Goal: Task Accomplishment & Management: Use online tool/utility

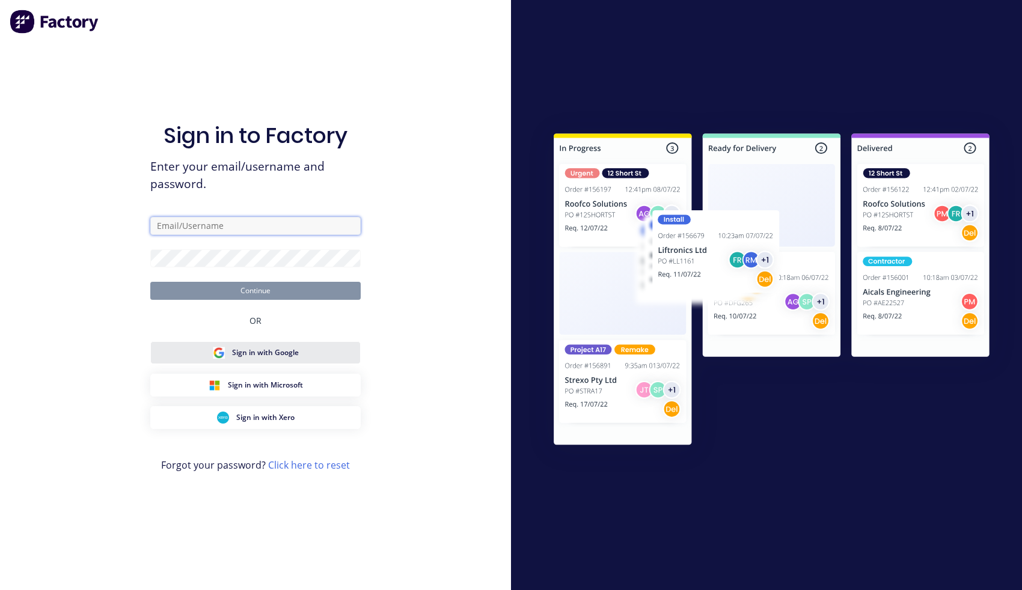
type input "[PERSON_NAME][EMAIL_ADDRESS][PERSON_NAME][DOMAIN_NAME]"
click at [359, 357] on button "Sign in with Google" at bounding box center [255, 352] width 210 height 23
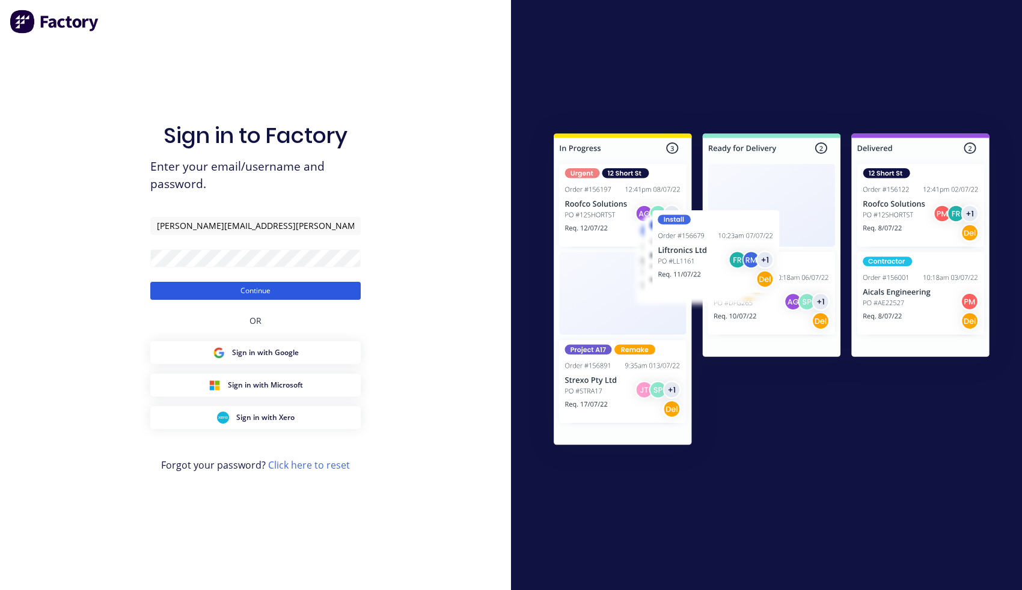
click at [290, 293] on button "Continue" at bounding box center [255, 291] width 210 height 18
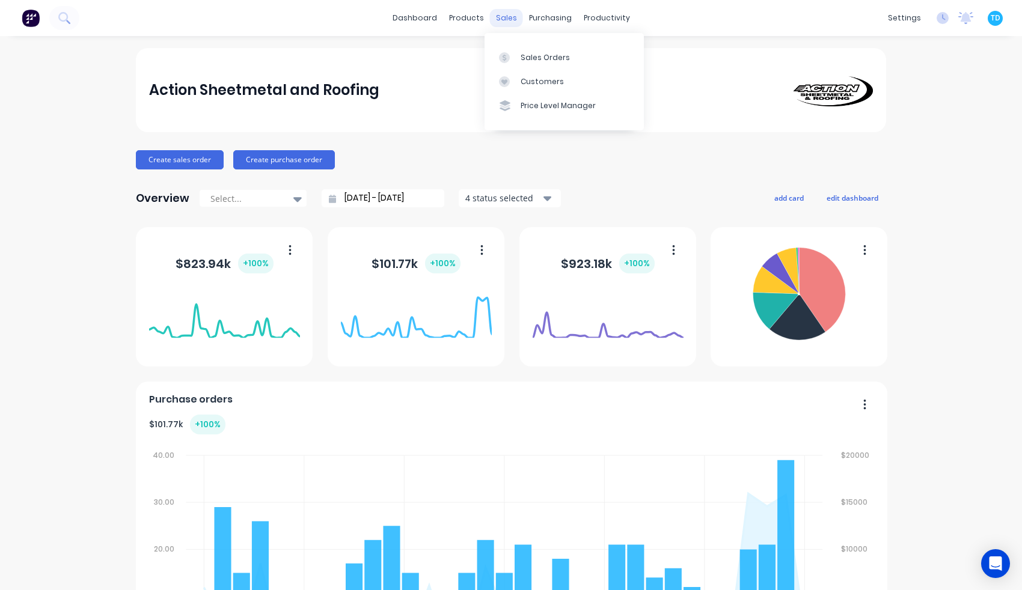
click at [499, 19] on div "sales" at bounding box center [506, 18] width 33 height 18
click at [519, 59] on link "Sales Orders" at bounding box center [563, 57] width 159 height 24
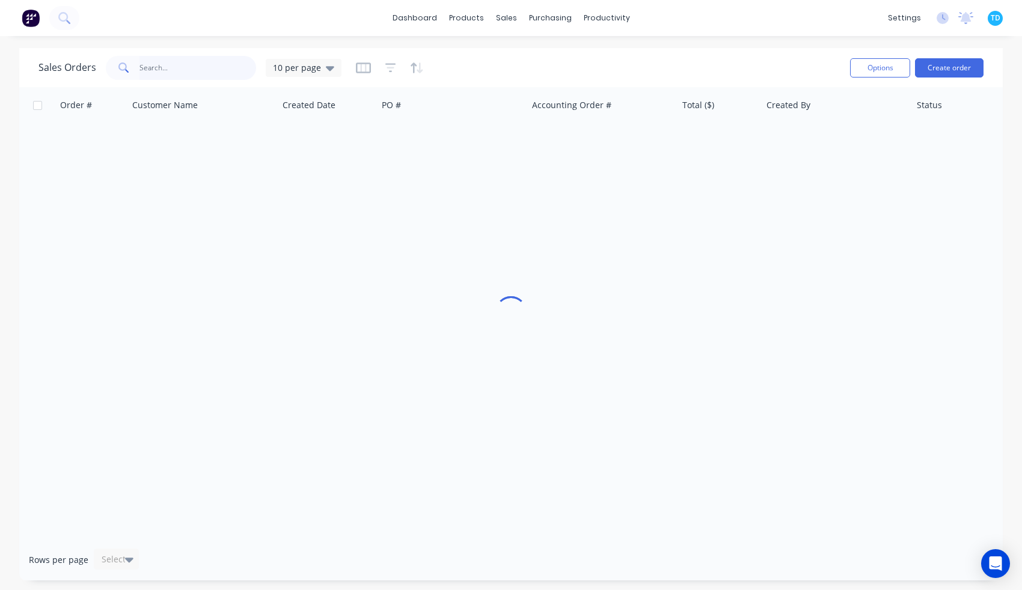
click at [185, 70] on input "text" at bounding box center [197, 68] width 117 height 24
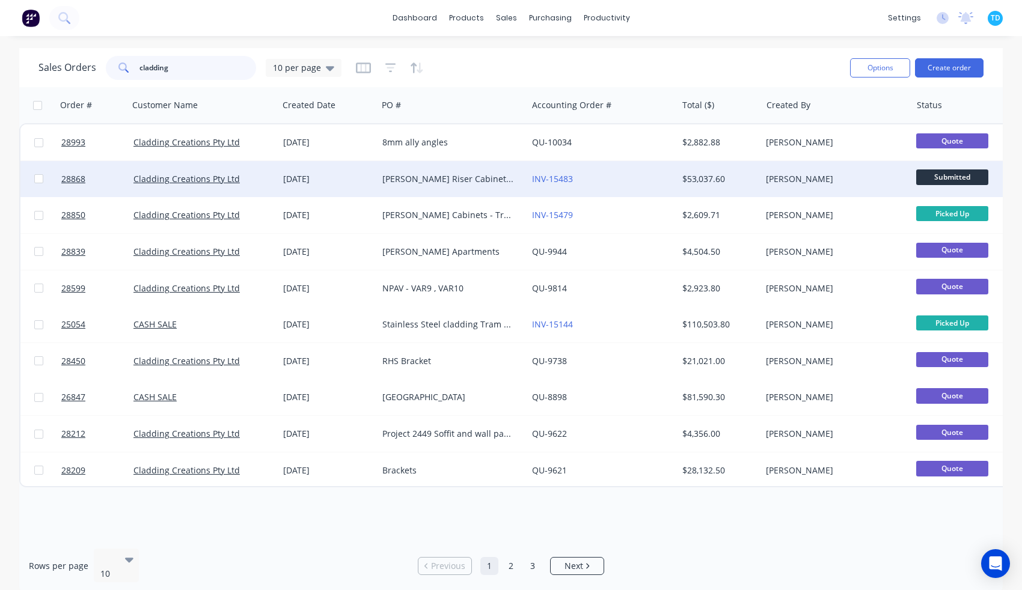
type input "cladding"
click at [365, 188] on div "[DATE]" at bounding box center [327, 179] width 99 height 36
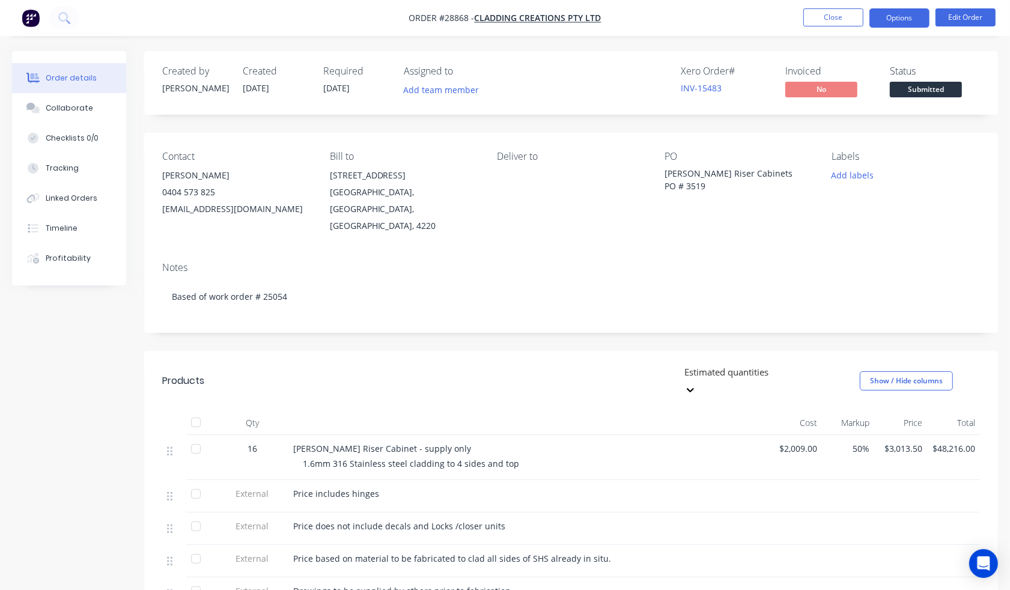
click at [889, 22] on button "Options" at bounding box center [900, 17] width 60 height 19
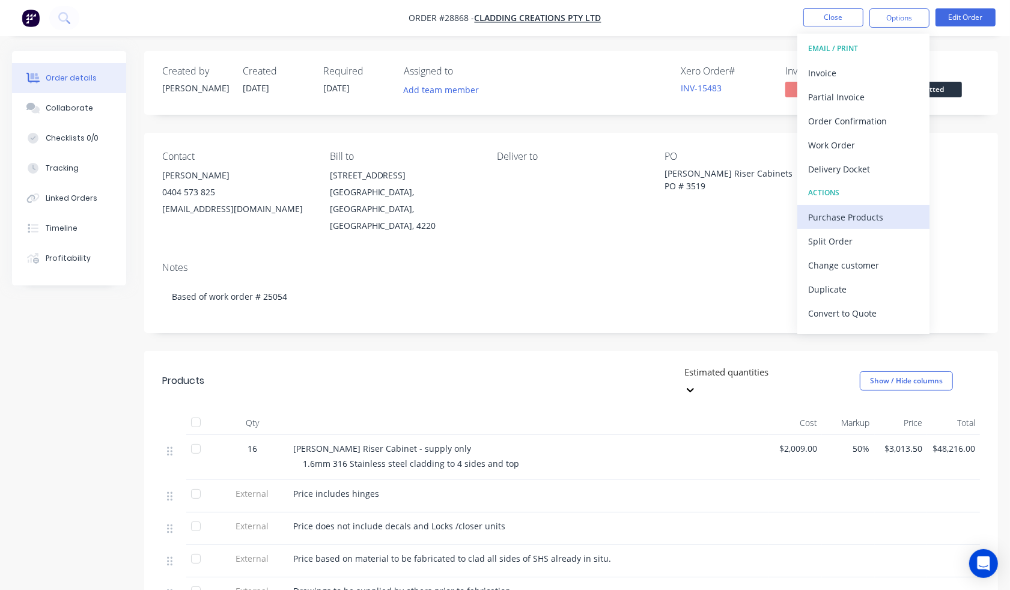
click at [856, 224] on div "Purchase Products" at bounding box center [863, 217] width 111 height 17
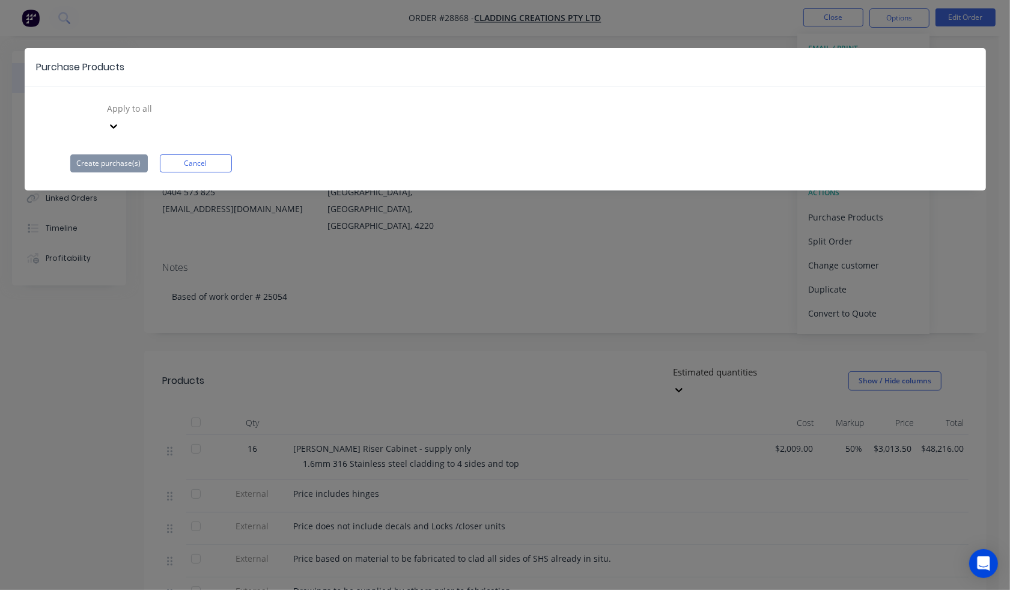
click at [189, 112] on div at bounding box center [192, 108] width 173 height 15
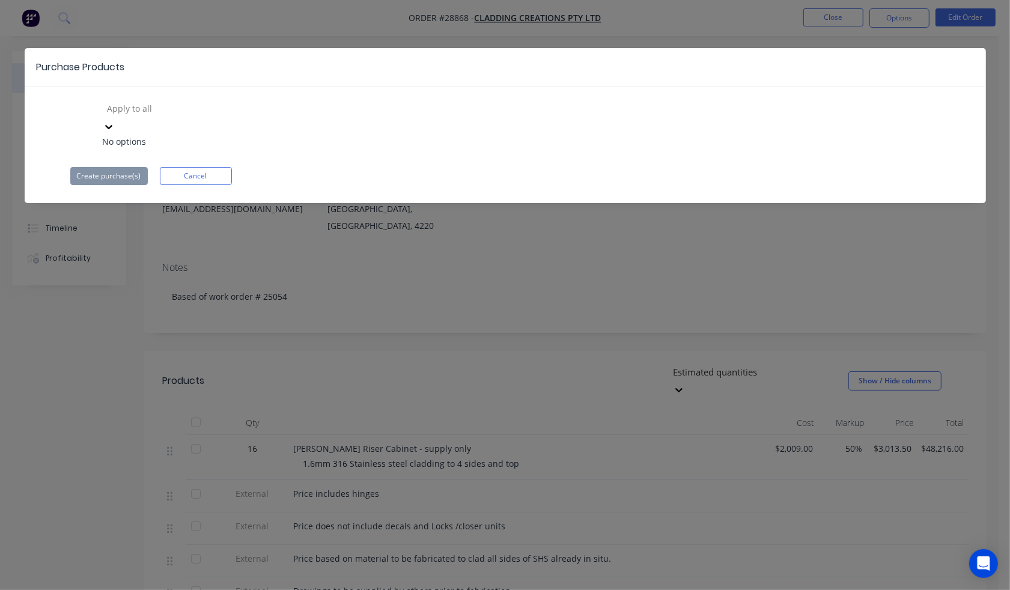
click at [391, 108] on div "Use Up and Down to choose options, press Enter to select the currently focused …" at bounding box center [505, 123] width 870 height 49
click at [223, 108] on div "Apply to all" at bounding box center [193, 108] width 180 height 18
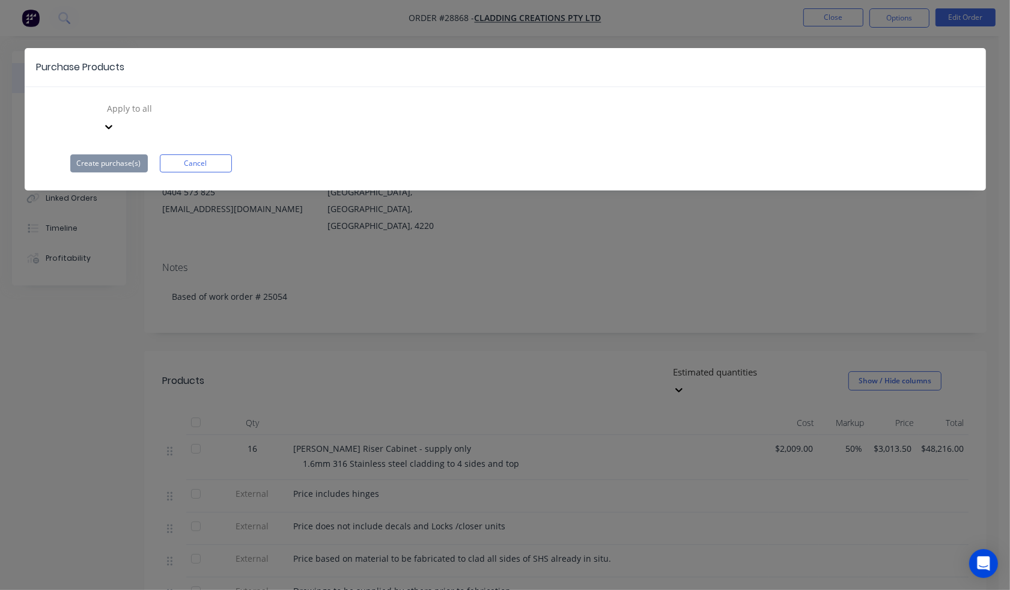
click at [202, 108] on div at bounding box center [192, 108] width 173 height 15
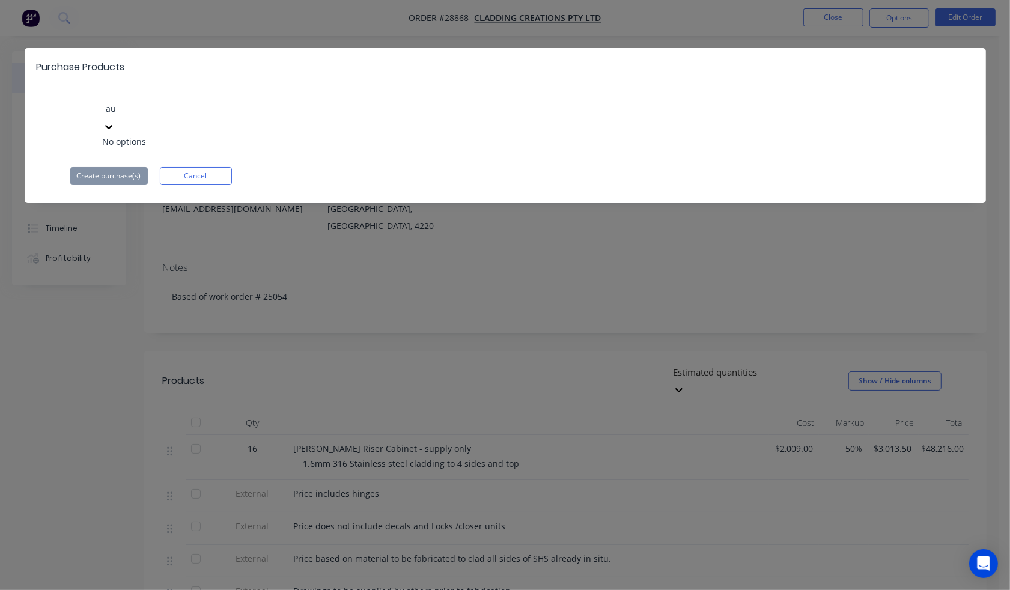
type input "au"
click at [321, 123] on div "Use Up and Down to choose options, press Enter to select the currently focused …" at bounding box center [505, 142] width 961 height 86
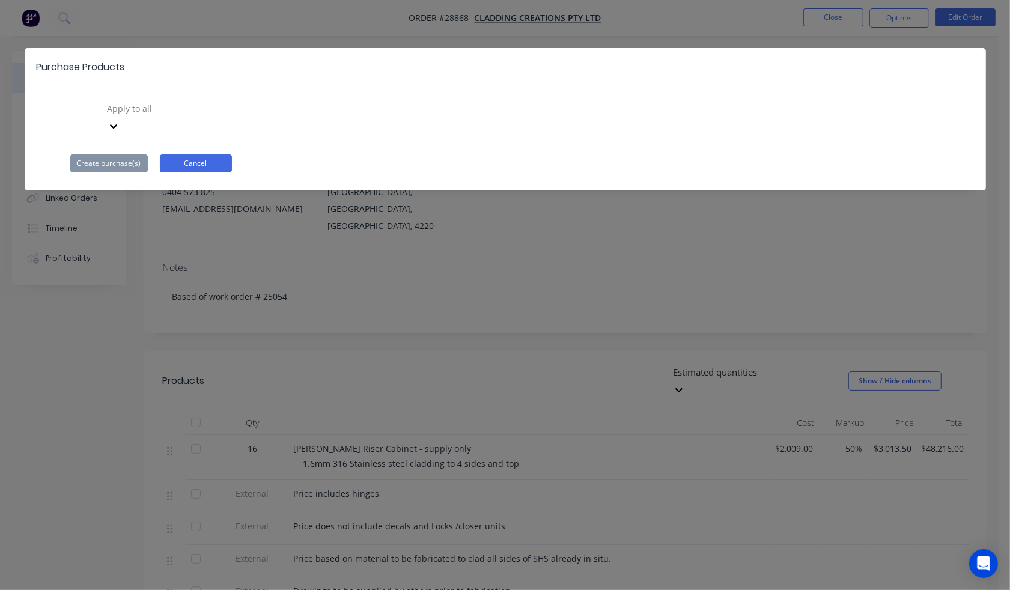
click at [214, 154] on button "Cancel" at bounding box center [196, 163] width 72 height 18
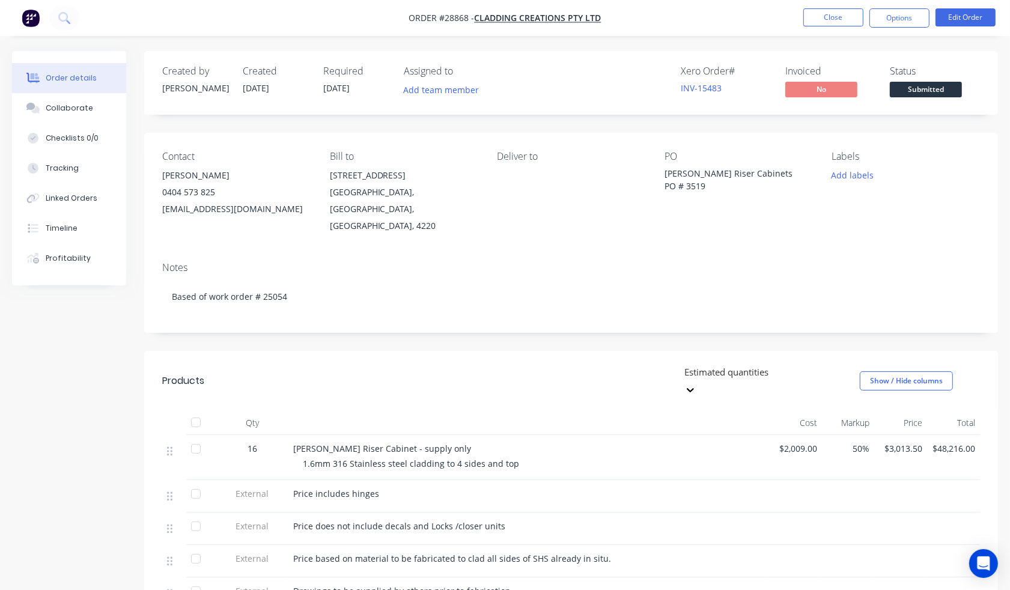
scroll to position [150, 0]
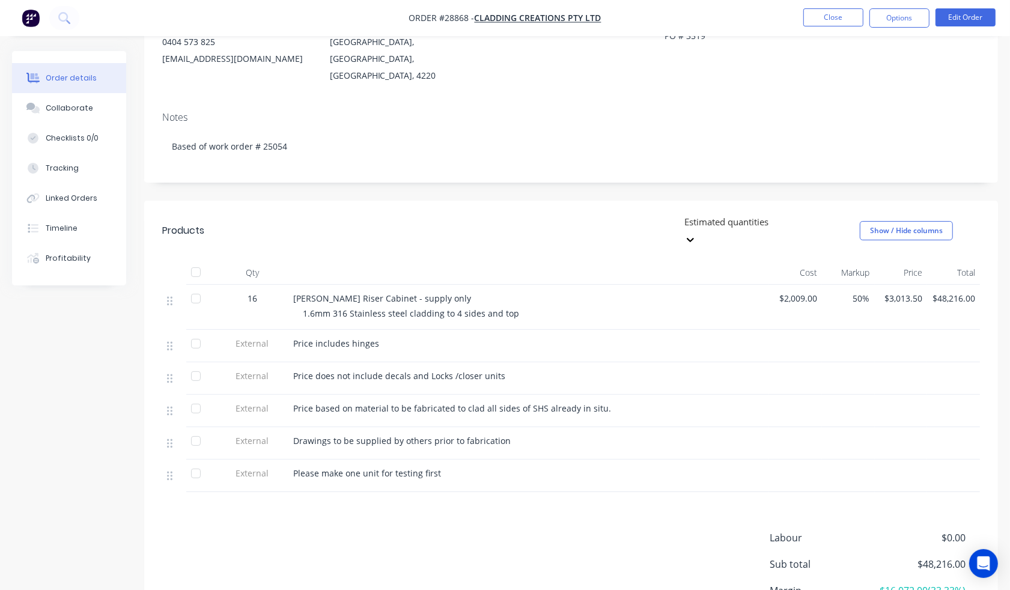
click at [428, 308] on span "1.6mm 316 Stainless steel cladding to 4 sides and top" at bounding box center [411, 313] width 216 height 11
click at [914, 14] on button "Options" at bounding box center [900, 17] width 60 height 19
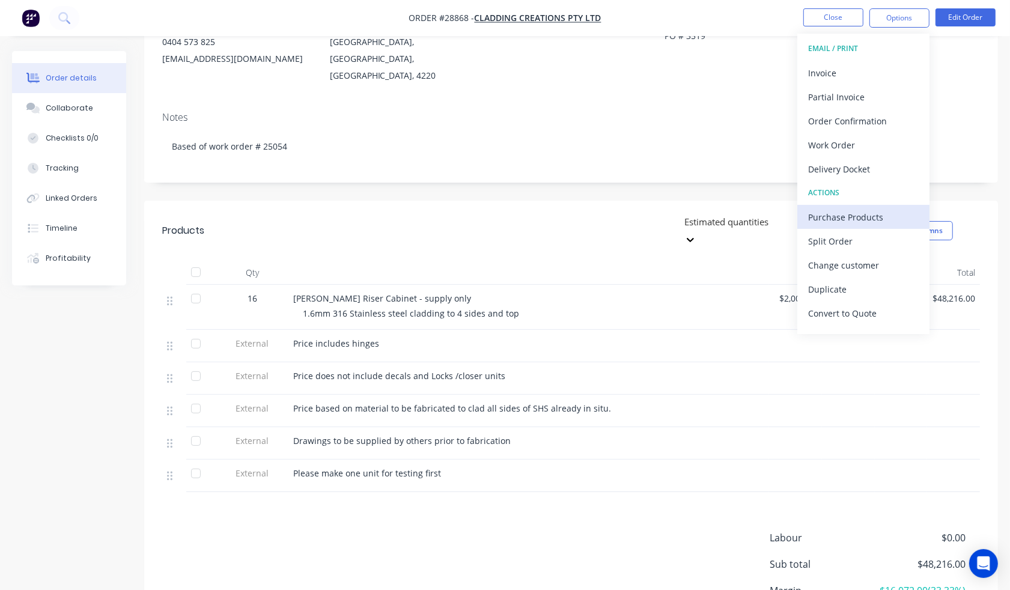
click at [861, 226] on button "Purchase Products" at bounding box center [863, 217] width 132 height 24
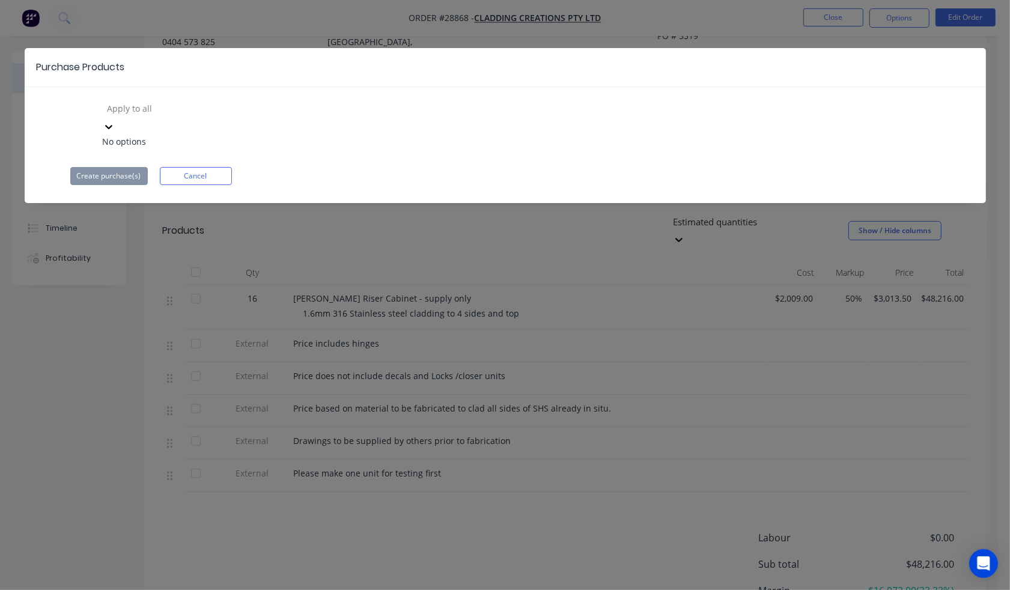
click at [151, 109] on div at bounding box center [192, 108] width 173 height 15
click at [59, 104] on div "Use Up and Down to choose options, press Enter to select the currently focused …" at bounding box center [505, 142] width 961 height 86
click at [144, 108] on div at bounding box center [192, 108] width 173 height 15
click at [115, 120] on div at bounding box center [109, 126] width 12 height 13
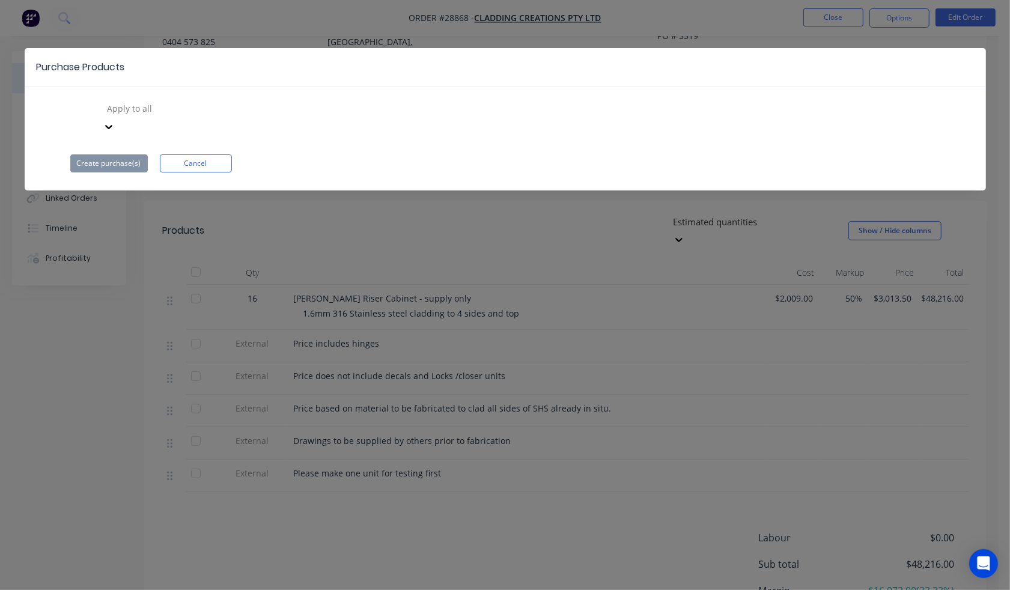
click at [115, 121] on icon at bounding box center [109, 127] width 12 height 12
click at [257, 108] on div "Apply to all" at bounding box center [505, 117] width 870 height 36
click at [927, 359] on div "Purchase Products Apply to all Create purchase(s) Cancel" at bounding box center [505, 295] width 1010 height 590
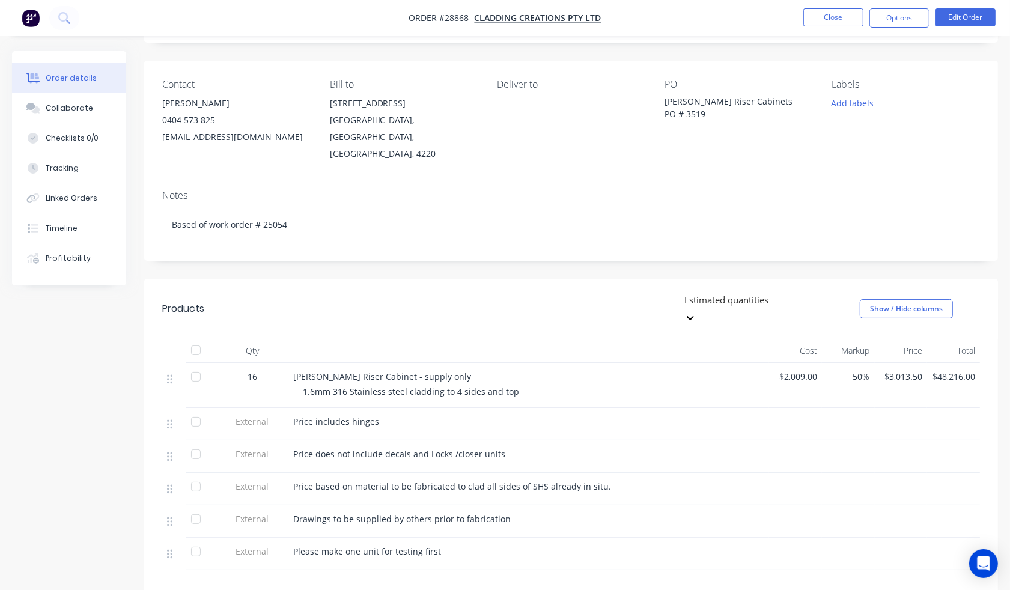
scroll to position [0, 0]
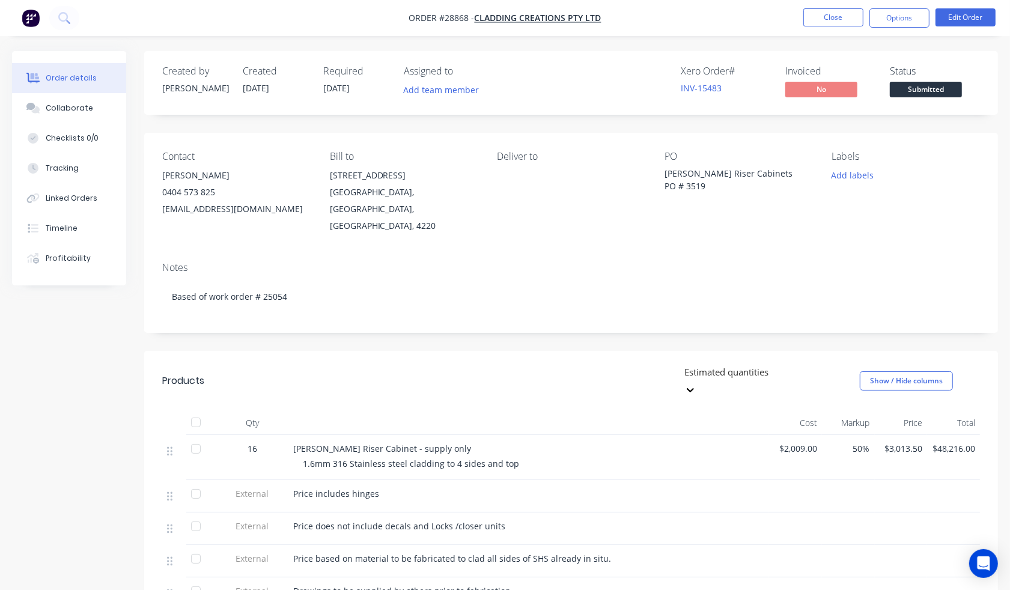
click at [915, 252] on div "Notes Based of work order # 25054" at bounding box center [571, 292] width 854 height 81
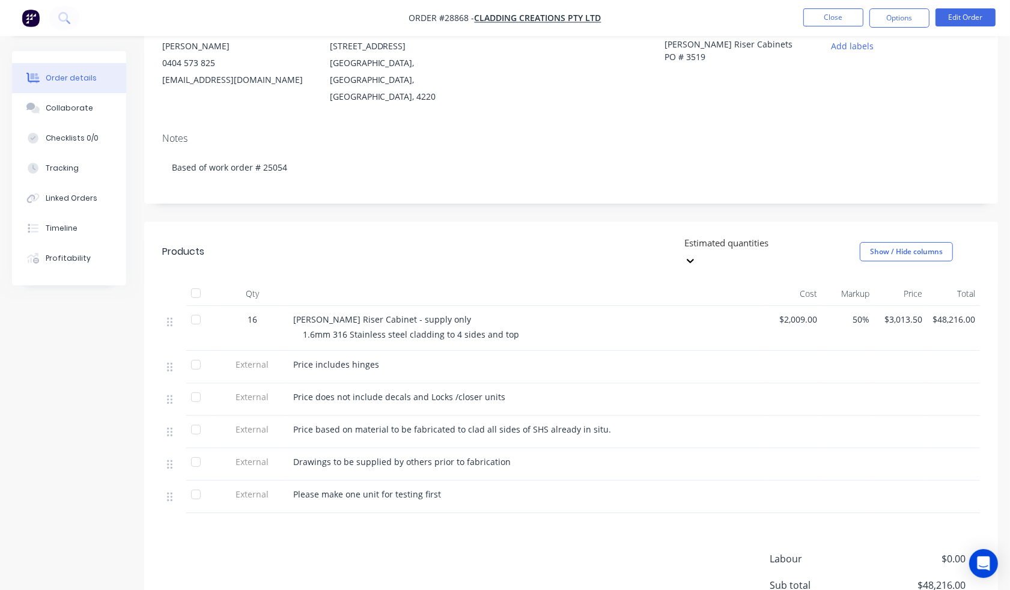
scroll to position [225, 0]
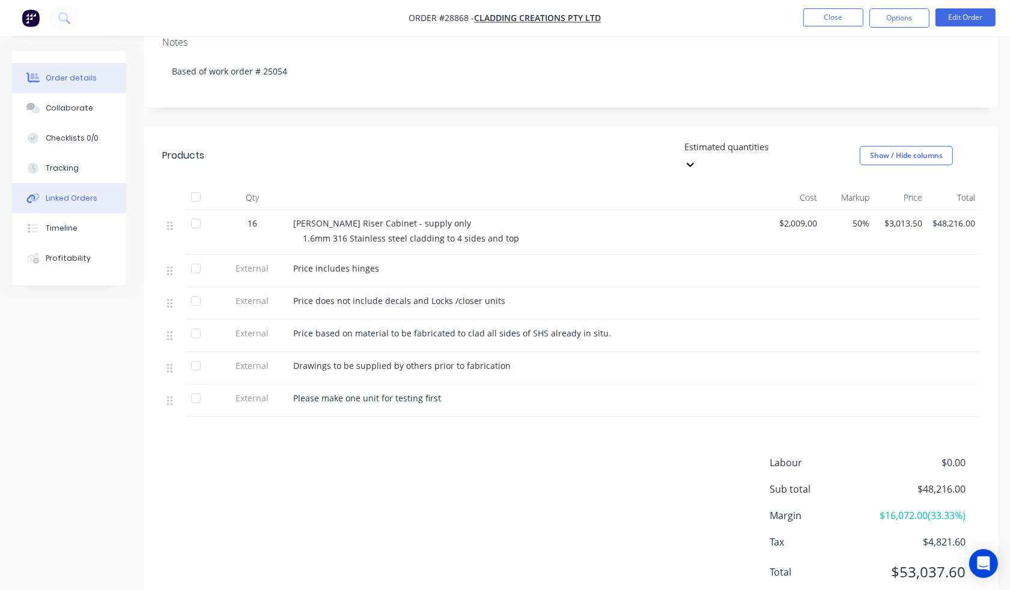
click at [69, 200] on div "Linked Orders" at bounding box center [72, 198] width 52 height 11
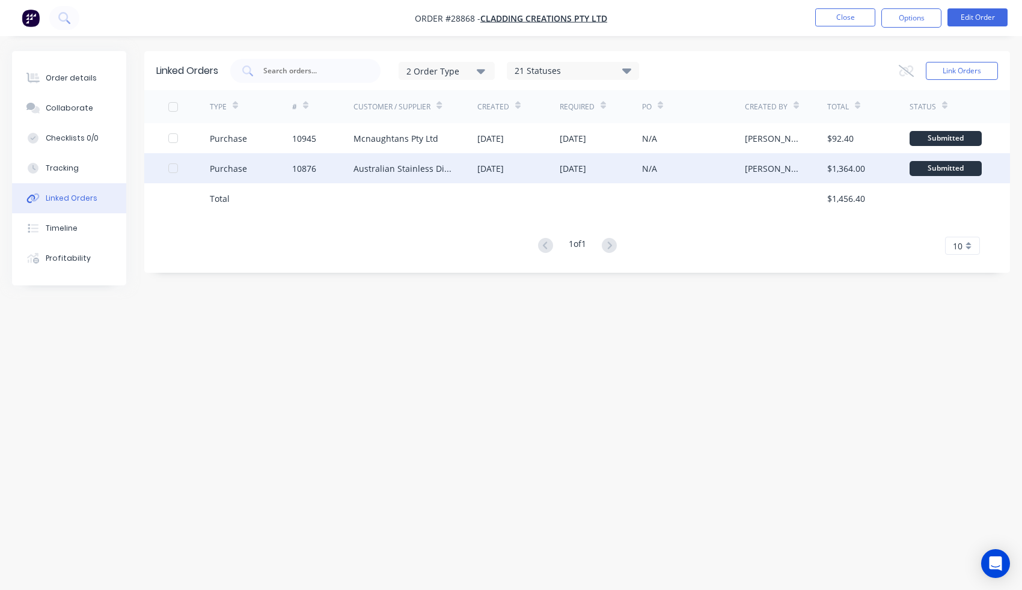
click at [425, 179] on div "Australian Stainless Distribution P/L" at bounding box center [415, 168] width 124 height 30
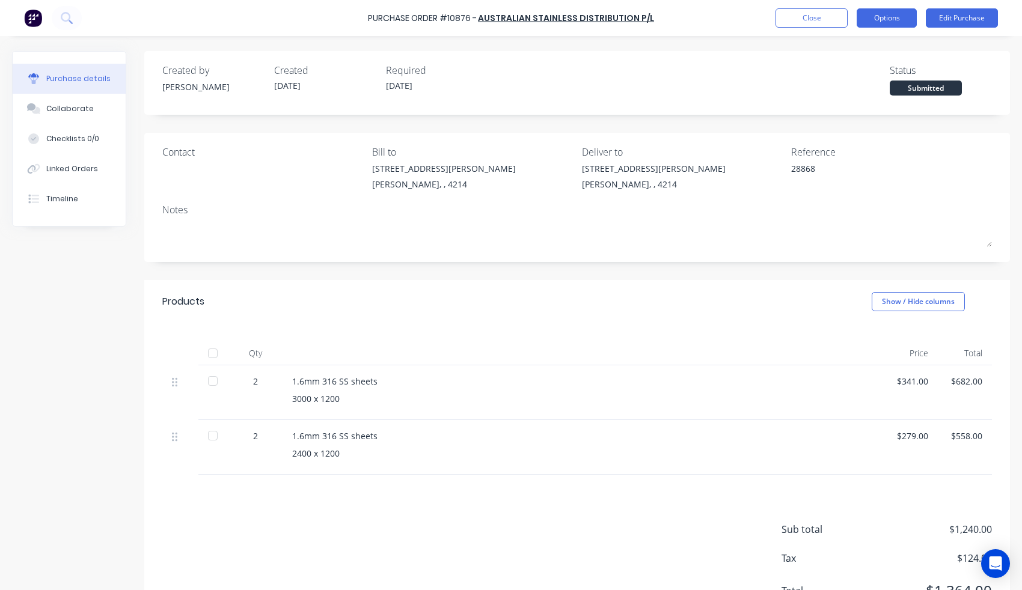
click at [893, 22] on button "Options" at bounding box center [886, 17] width 60 height 19
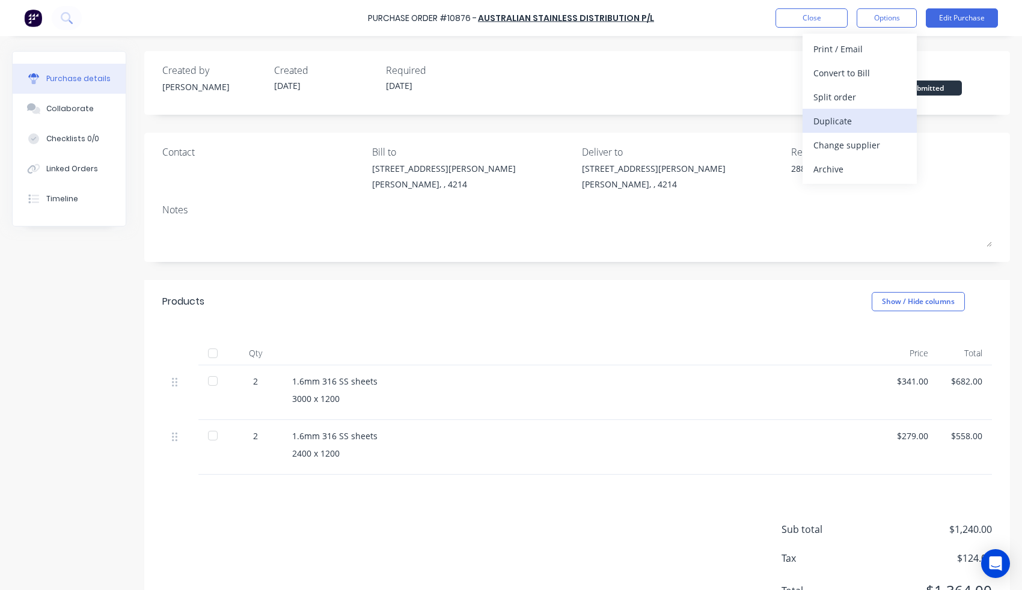
click at [857, 123] on div "Duplicate" at bounding box center [859, 120] width 93 height 17
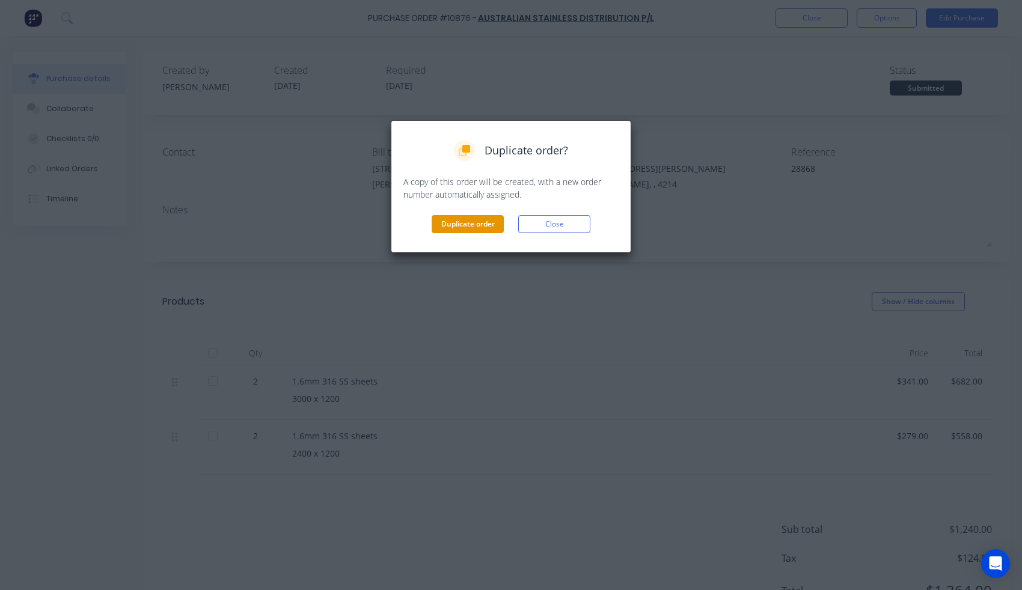
click at [486, 227] on button "Duplicate order" at bounding box center [467, 224] width 72 height 18
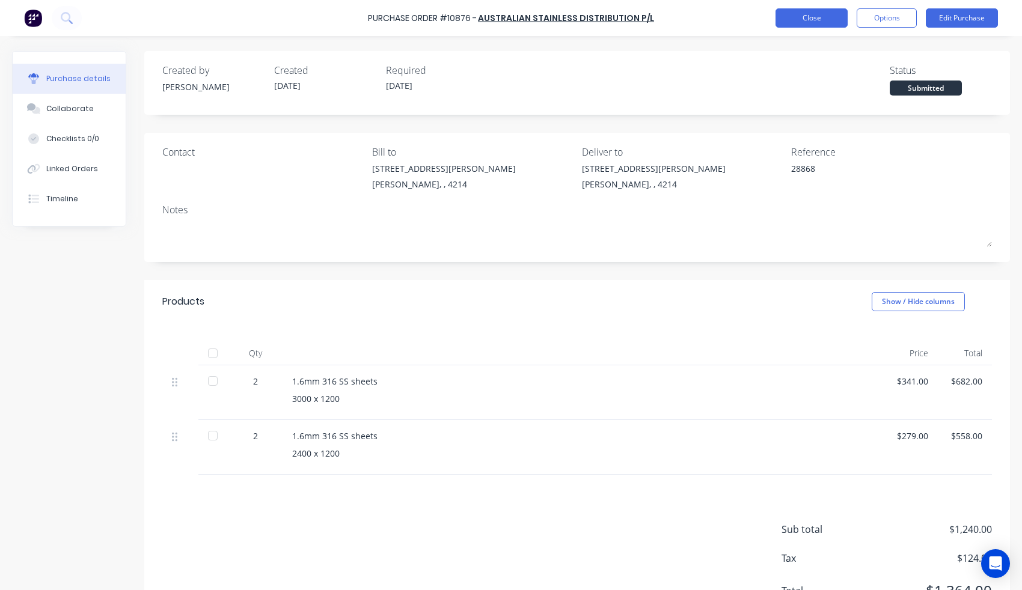
click at [809, 11] on button "Close" at bounding box center [811, 17] width 72 height 19
click at [79, 160] on button "Linked Orders" at bounding box center [69, 169] width 113 height 30
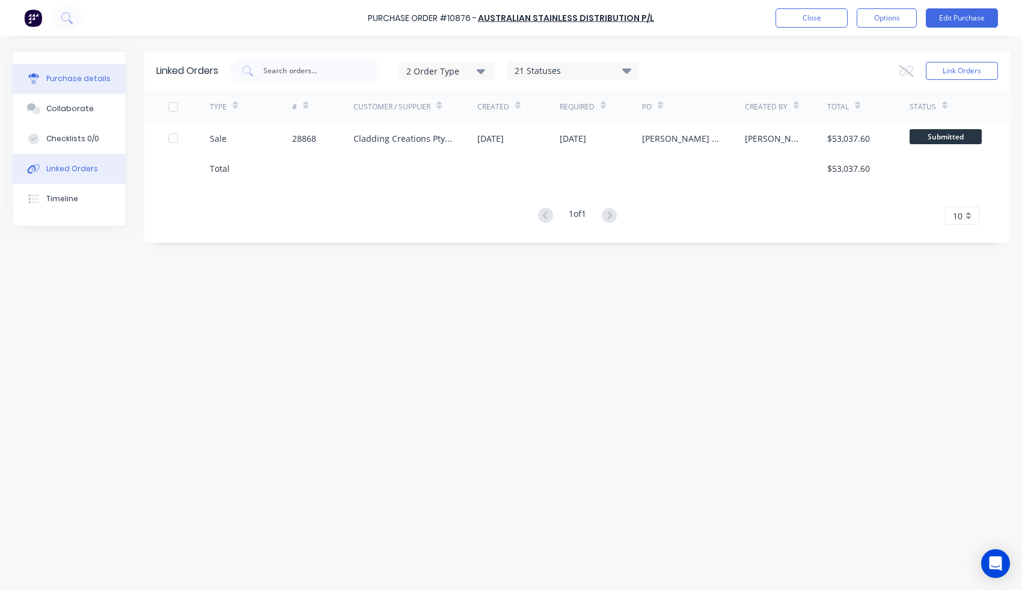
click at [63, 70] on button "Purchase details" at bounding box center [69, 79] width 113 height 30
type textarea "x"
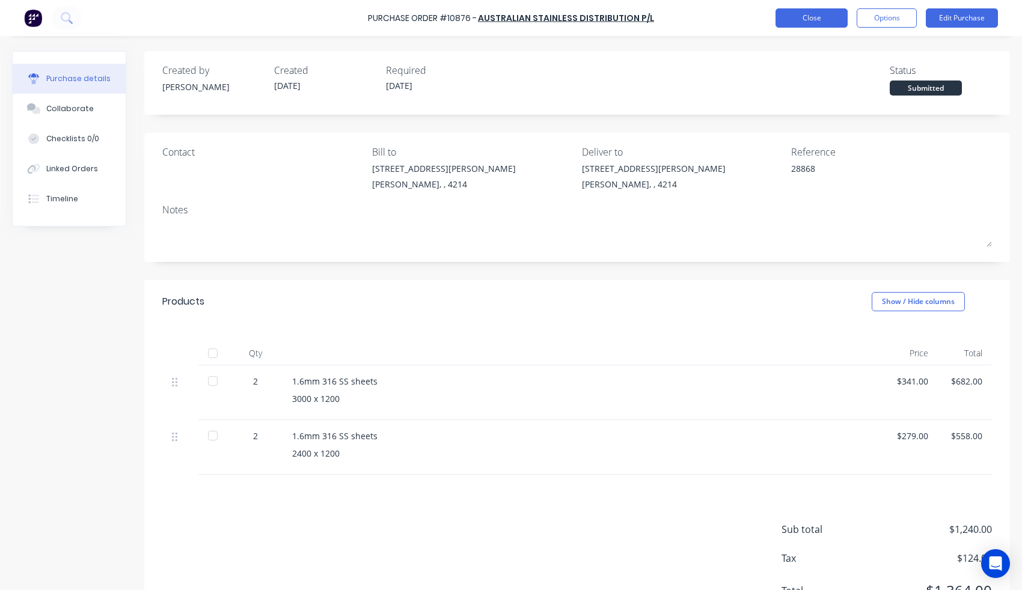
click at [796, 19] on button "Close" at bounding box center [811, 17] width 72 height 19
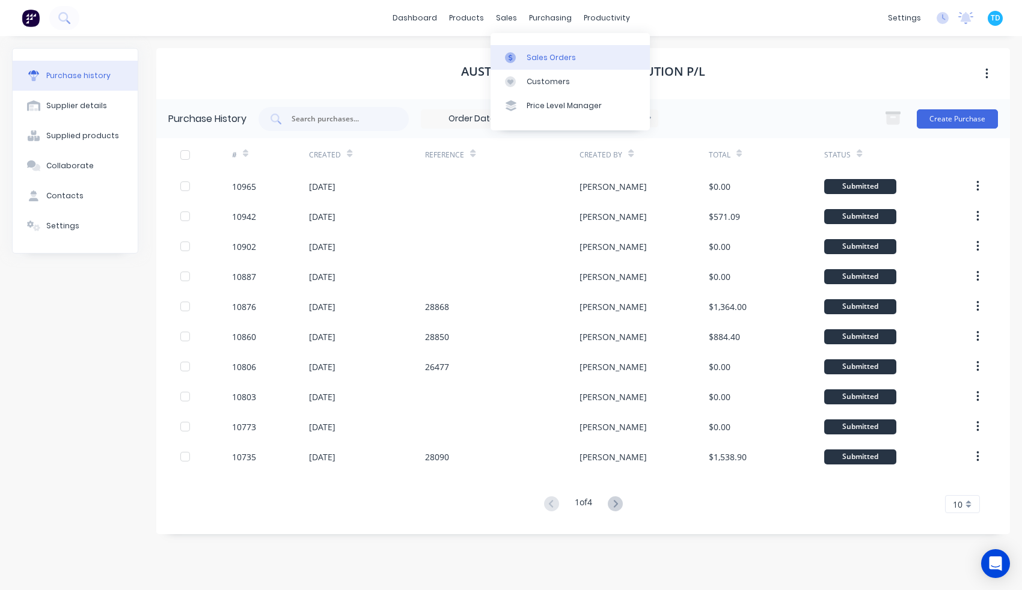
click at [517, 45] on link "Sales Orders" at bounding box center [569, 57] width 159 height 24
